Goal: Task Accomplishment & Management: Use online tool/utility

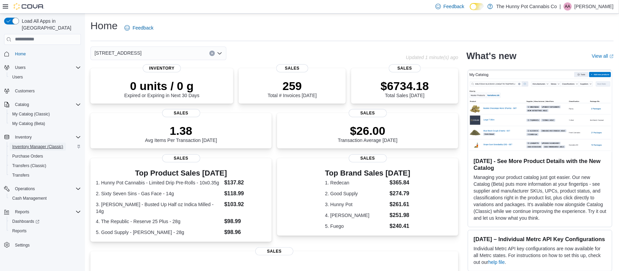
click at [35, 144] on span "Inventory Manager (Classic)" at bounding box center [37, 146] width 51 height 5
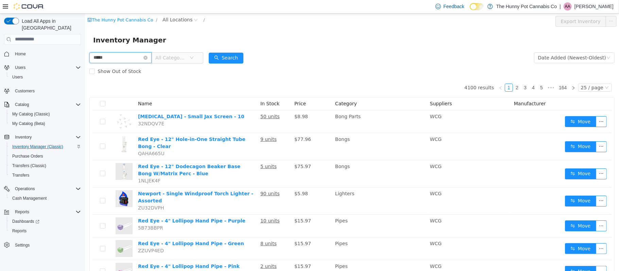
type input "*****"
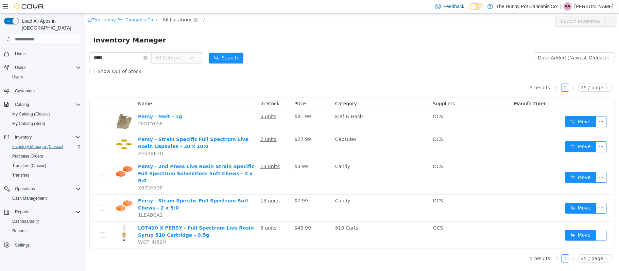
click at [171, 22] on span "All Locations" at bounding box center [177, 19] width 30 height 7
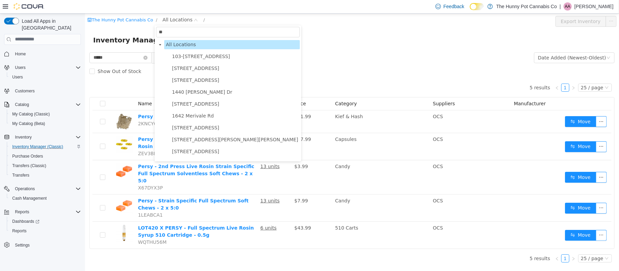
type input "***"
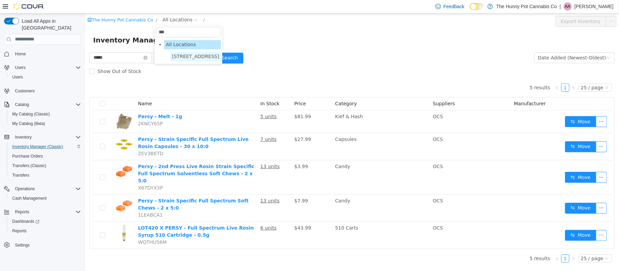
click at [191, 56] on span "[STREET_ADDRESS]" at bounding box center [195, 55] width 47 height 5
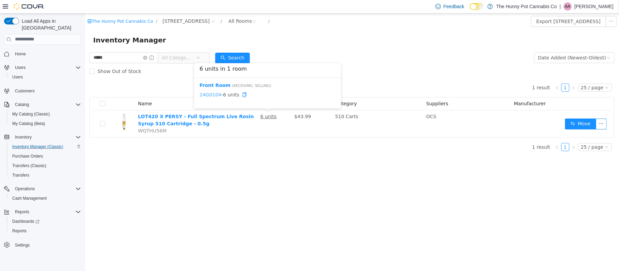
click at [213, 96] on link "24G0104" at bounding box center [210, 94] width 22 height 5
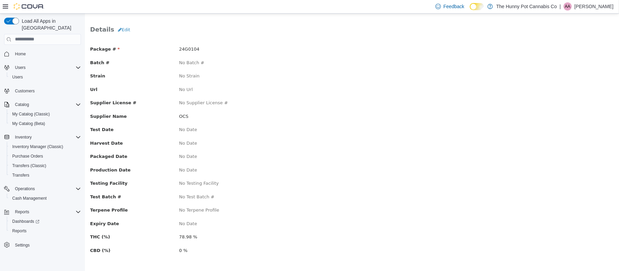
scroll to position [35, 0]
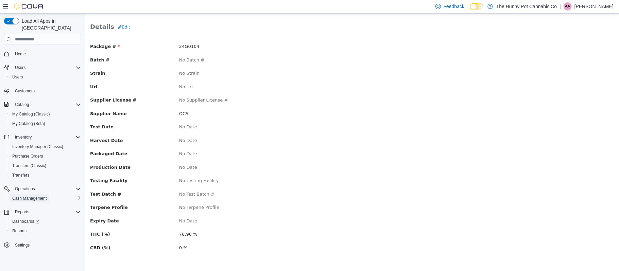
click at [27, 196] on span "Cash Management" at bounding box center [29, 198] width 34 height 5
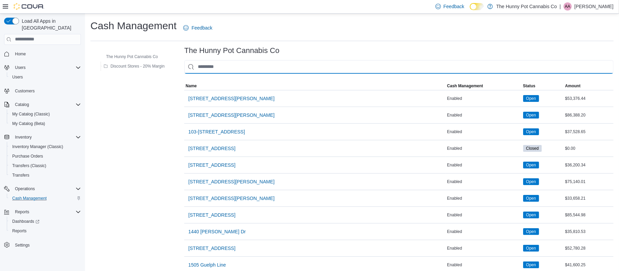
click at [216, 69] on input "This is a search bar. As you type, the results lower in the page will automatic…" at bounding box center [398, 67] width 429 height 14
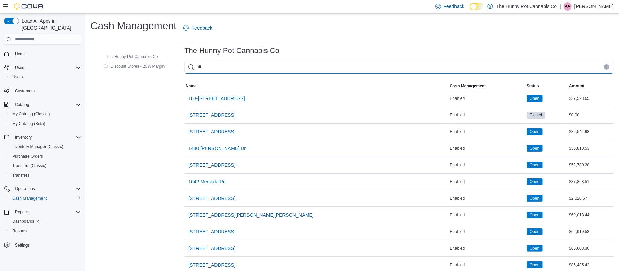
type input "***"
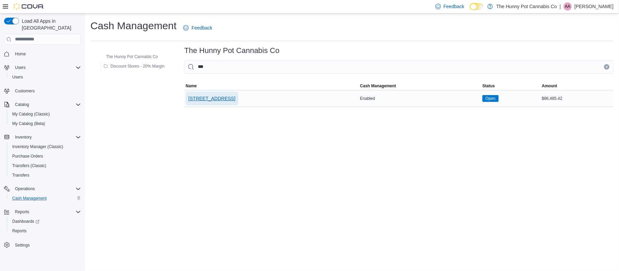
click at [235, 95] on span "[STREET_ADDRESS]" at bounding box center [211, 98] width 47 height 7
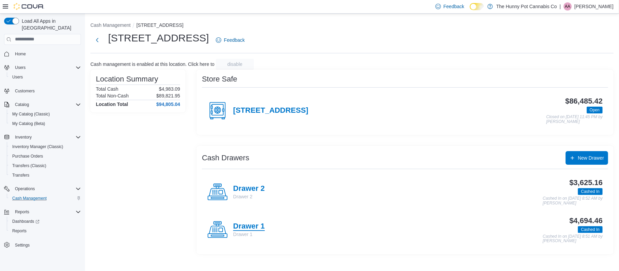
click at [237, 227] on h4 "Drawer 1" at bounding box center [249, 226] width 32 height 9
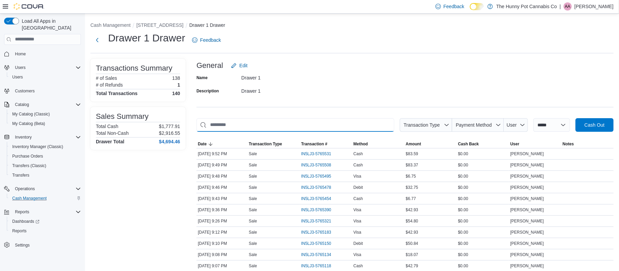
click at [230, 122] on input "This is a search bar. As you type, the results lower in the page will automatic…" at bounding box center [295, 125] width 198 height 14
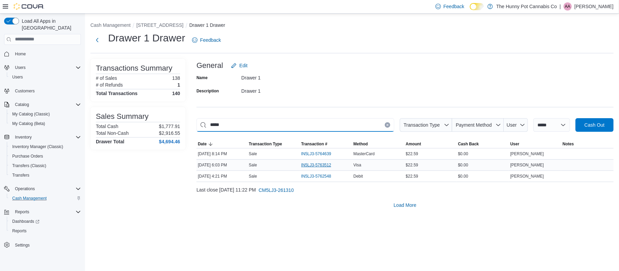
type input "*****"
click at [303, 167] on span "IN5LJ3-5763512" at bounding box center [316, 164] width 30 height 5
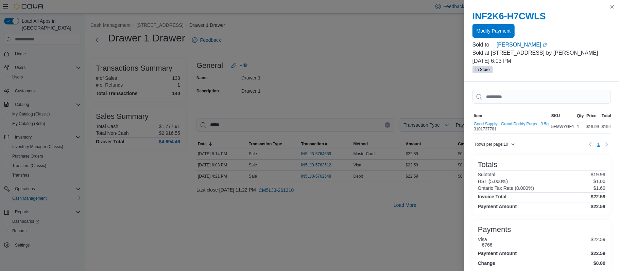
click at [494, 33] on span "Modify Payment" at bounding box center [493, 31] width 34 height 7
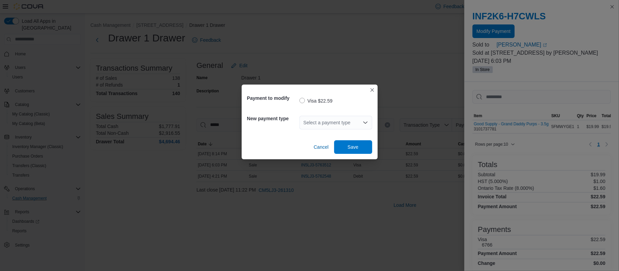
click at [356, 119] on div "Select a payment type" at bounding box center [335, 123] width 73 height 14
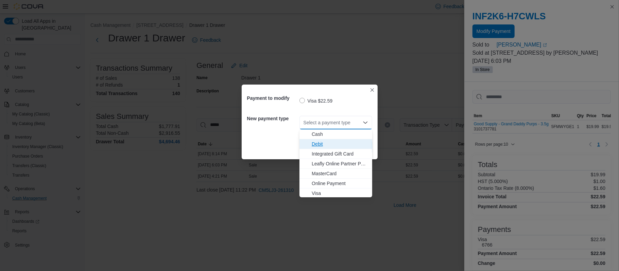
click at [320, 144] on span "Debit" at bounding box center [340, 144] width 56 height 7
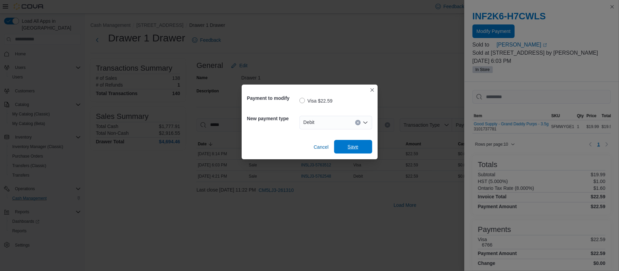
click at [343, 146] on span "Save" at bounding box center [353, 147] width 30 height 14
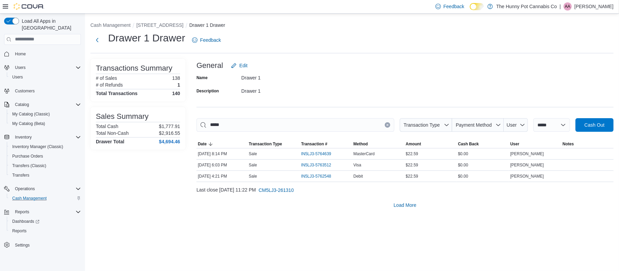
click at [385, 127] on button "Clear input" at bounding box center [387, 124] width 5 height 5
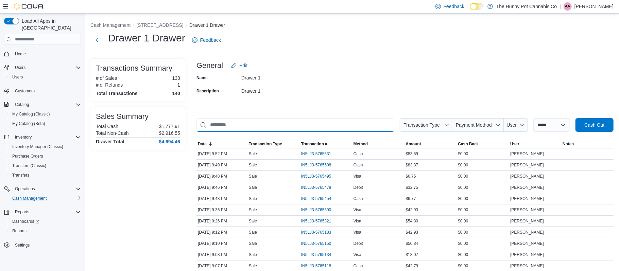
click at [344, 125] on input "This is a search bar. As you type, the results lower in the page will automatic…" at bounding box center [295, 125] width 198 height 14
click at [321, 126] on input "This is a search bar. As you type, the results lower in the page will automatic…" at bounding box center [295, 125] width 198 height 14
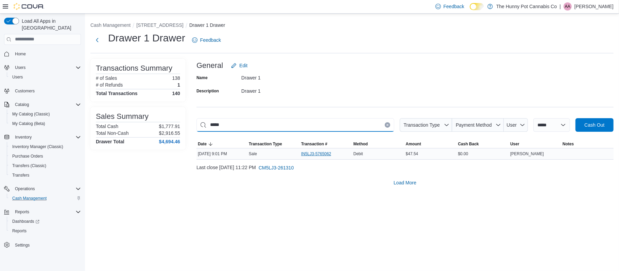
type input "*****"
click at [321, 155] on span "IN5LJ3-5765062" at bounding box center [316, 153] width 30 height 5
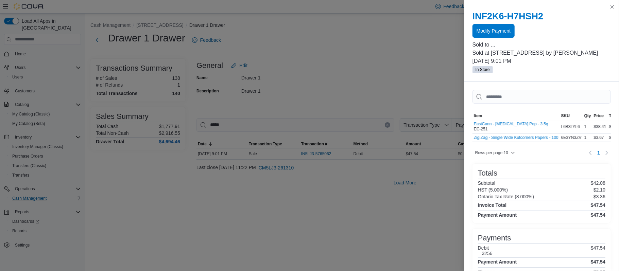
click at [490, 33] on span "Modify Payment" at bounding box center [493, 31] width 34 height 7
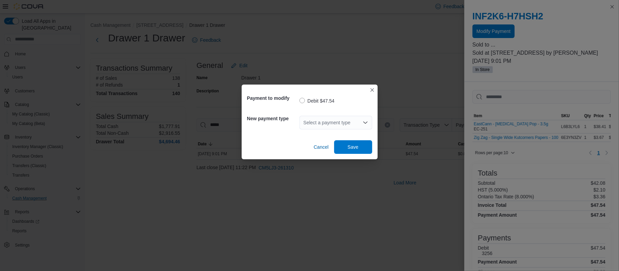
click at [363, 122] on icon "Open list of options" at bounding box center [365, 123] width 4 height 2
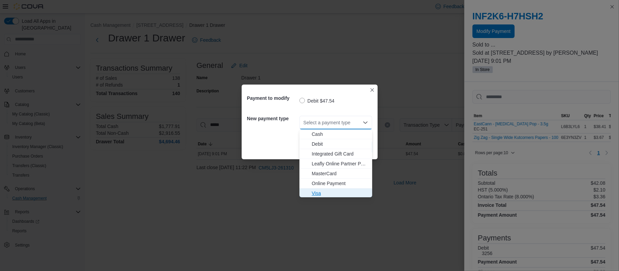
click at [318, 191] on span "Visa" at bounding box center [340, 193] width 56 height 7
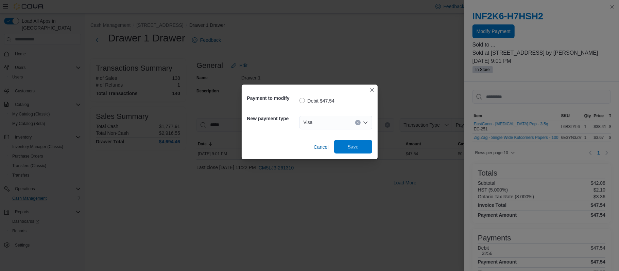
click at [348, 146] on span "Save" at bounding box center [353, 146] width 11 height 7
click at [326, 215] on div "Payment to modify Debit $47.54 New payment type Visa Cancel Save" at bounding box center [309, 135] width 619 height 271
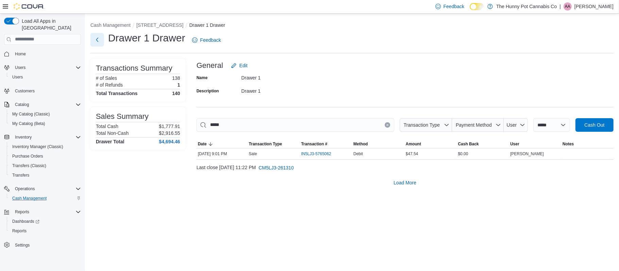
click at [94, 40] on button "Next" at bounding box center [97, 40] width 14 height 14
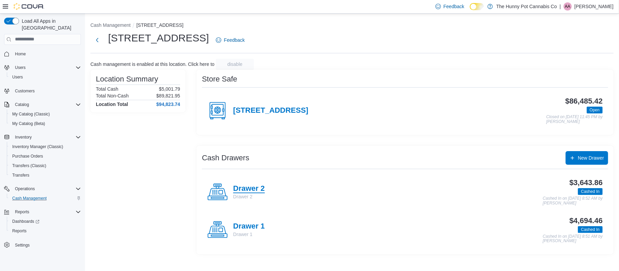
click at [235, 188] on h4 "Drawer 2" at bounding box center [249, 189] width 32 height 9
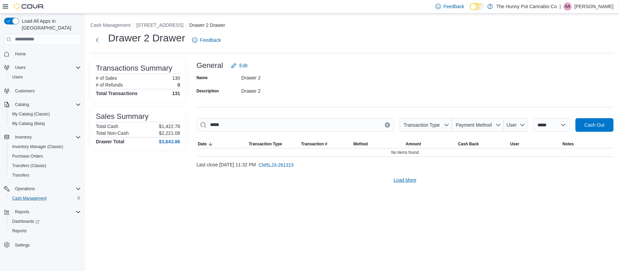
type input "*****"
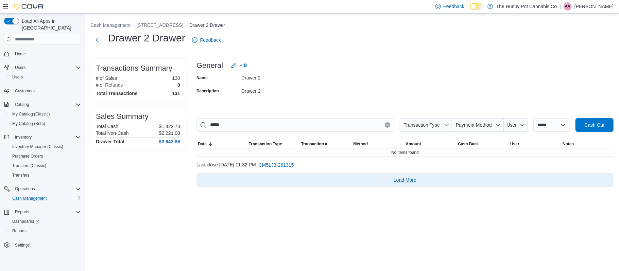
click at [407, 181] on span "Load More" at bounding box center [405, 180] width 23 height 7
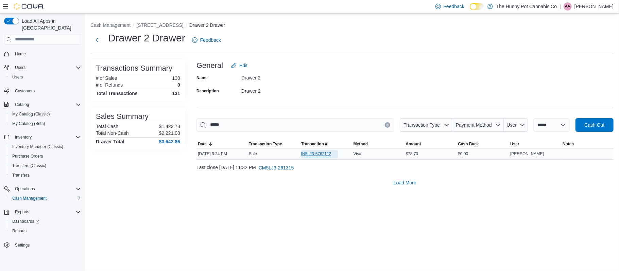
click at [322, 158] on span "IN5LJ3-5762112" at bounding box center [319, 154] width 37 height 8
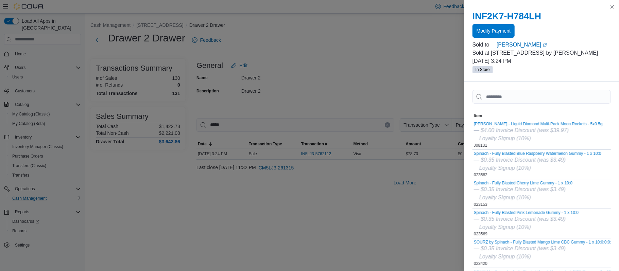
click at [501, 32] on span "Modify Payment" at bounding box center [493, 31] width 34 height 7
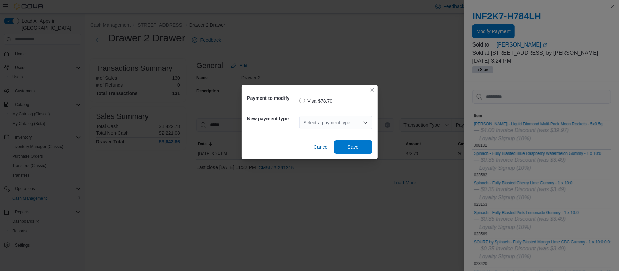
click at [336, 127] on div "Select a payment type" at bounding box center [335, 123] width 73 height 14
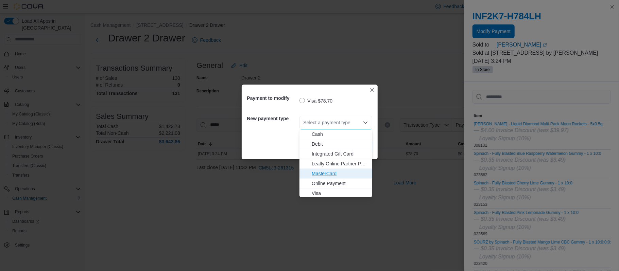
click at [330, 175] on span "MasterCard" at bounding box center [340, 173] width 56 height 7
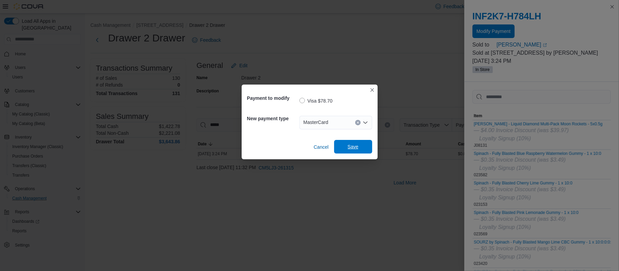
click at [354, 149] on span "Save" at bounding box center [353, 146] width 11 height 7
click at [230, 250] on div "Payment to modify Visa $78.70 New payment type MasterCard Cancel Save" at bounding box center [309, 135] width 619 height 271
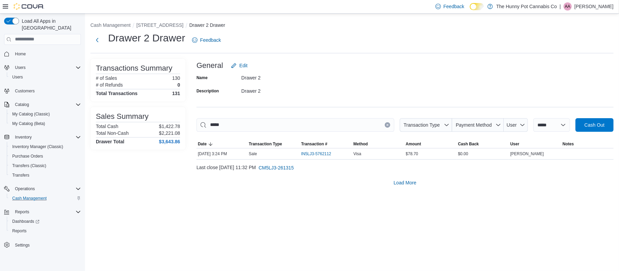
click at [385, 123] on button "Clear input" at bounding box center [387, 124] width 5 height 5
type input "*****"
click at [309, 155] on span "IN5LJ3-5762017" at bounding box center [316, 153] width 30 height 5
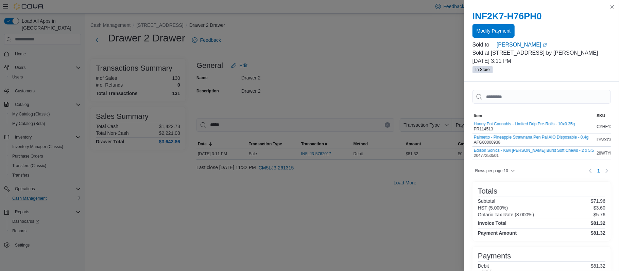
click at [488, 33] on span "Modify Payment" at bounding box center [493, 31] width 34 height 7
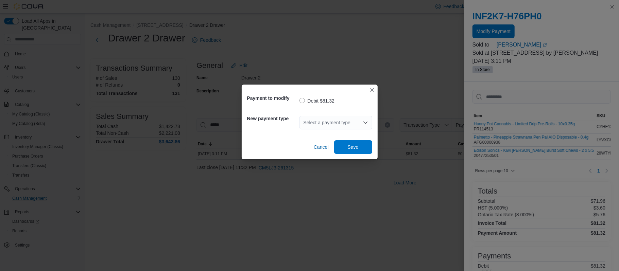
click at [363, 120] on icon "Open list of options" at bounding box center [365, 122] width 5 height 5
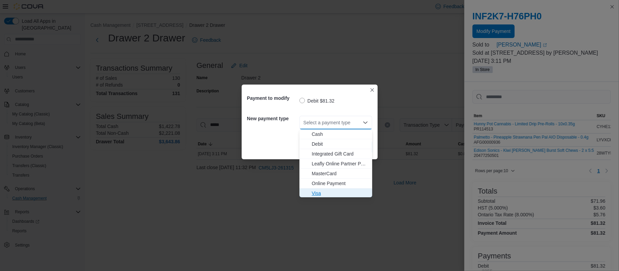
click at [320, 194] on span "Visa" at bounding box center [340, 193] width 56 height 7
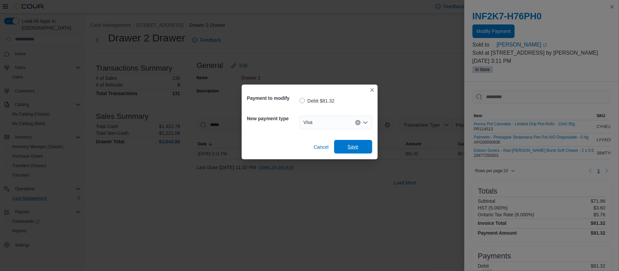
click at [340, 145] on span "Save" at bounding box center [353, 147] width 30 height 14
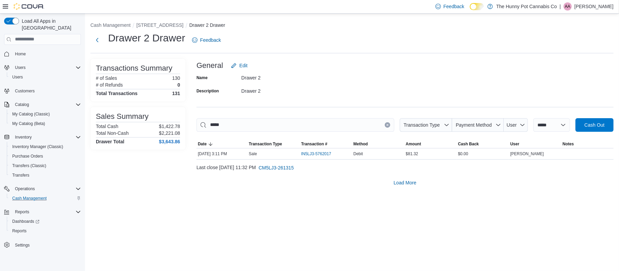
click at [386, 125] on icon "Clear input" at bounding box center [387, 125] width 3 height 3
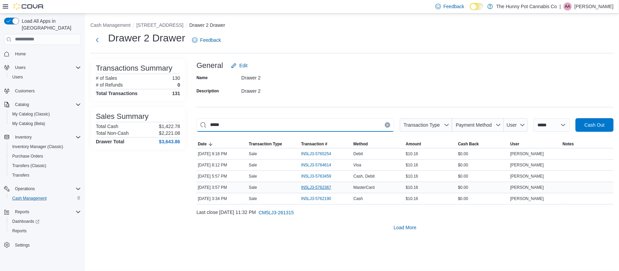
type input "*****"
click at [311, 186] on span "IN5LJ3-5762367" at bounding box center [316, 187] width 30 height 5
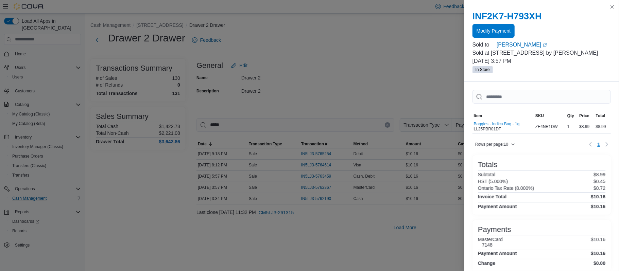
click at [500, 32] on span "Modify Payment" at bounding box center [493, 31] width 34 height 7
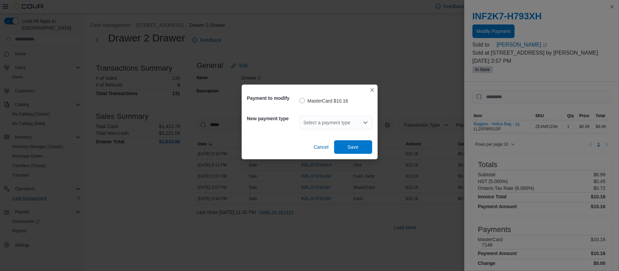
click at [347, 128] on div "Select a payment type" at bounding box center [335, 123] width 73 height 14
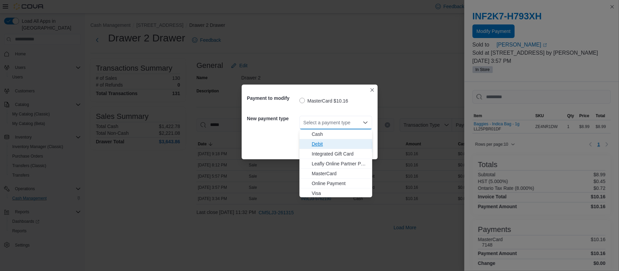
click at [334, 149] on button "Debit" at bounding box center [335, 144] width 73 height 10
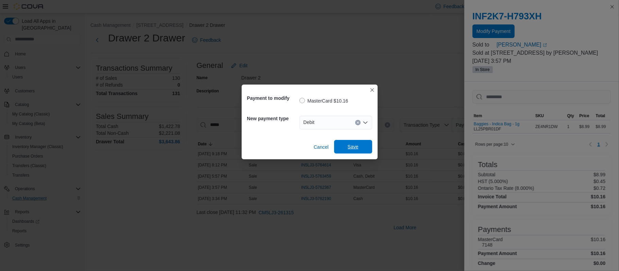
click at [361, 144] on span "Save" at bounding box center [353, 147] width 30 height 14
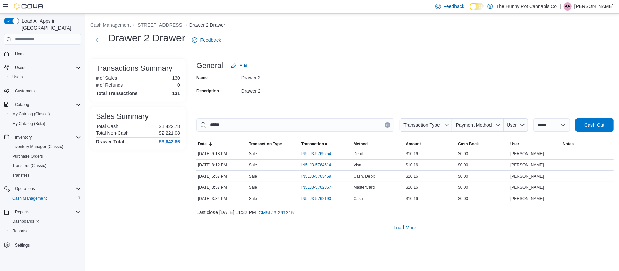
click at [385, 125] on button "Clear input" at bounding box center [387, 124] width 5 height 5
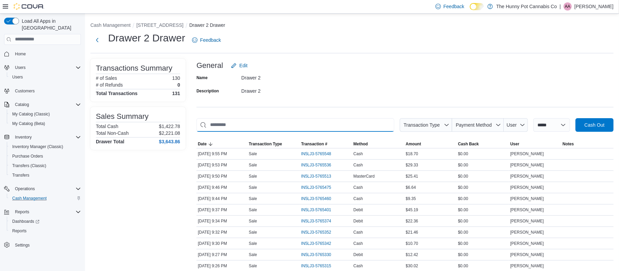
click at [329, 127] on input "This is a search bar. As you type, the results lower in the page will automatic…" at bounding box center [295, 125] width 198 height 14
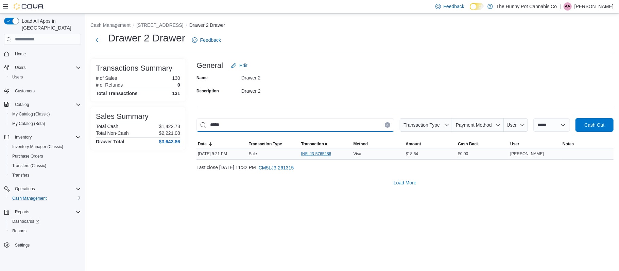
type input "*****"
click at [310, 153] on span "IN5LJ3-5765286" at bounding box center [316, 153] width 30 height 5
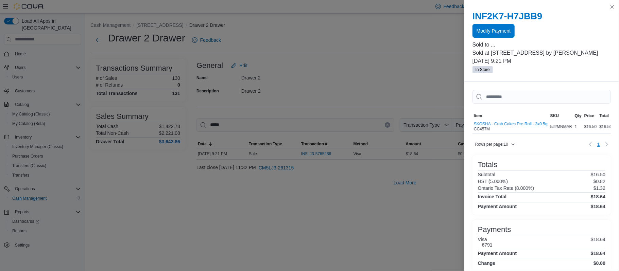
click at [507, 30] on span "Modify Payment" at bounding box center [493, 31] width 34 height 7
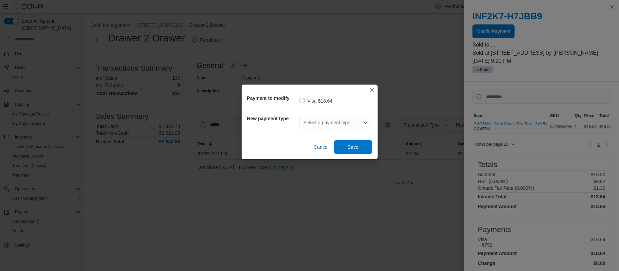
click at [342, 122] on div "Select a payment type" at bounding box center [335, 123] width 73 height 14
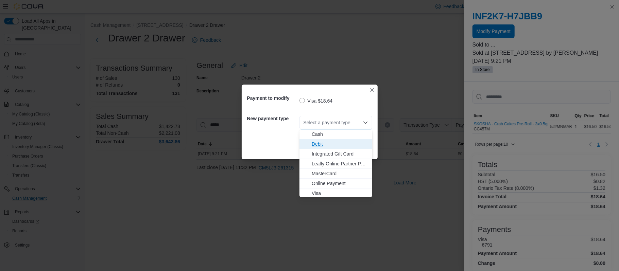
click at [324, 142] on span "Debit" at bounding box center [340, 144] width 56 height 7
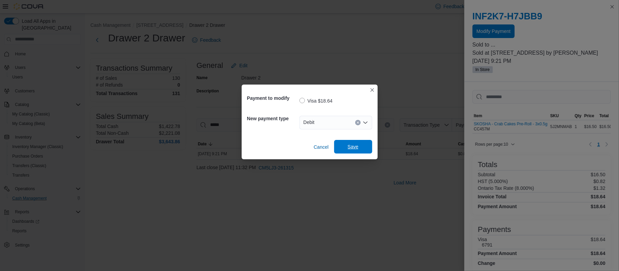
click at [348, 147] on span "Save" at bounding box center [353, 146] width 11 height 7
